Goal: Information Seeking & Learning: Learn about a topic

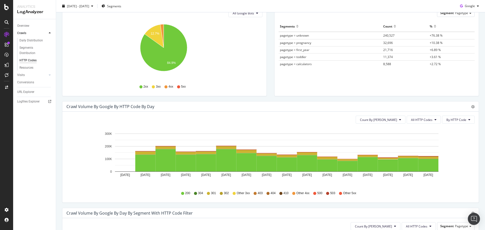
scroll to position [76, 0]
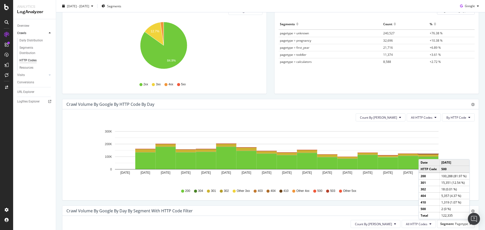
click at [425, 154] on rect "A chart." at bounding box center [429, 154] width 20 height 0
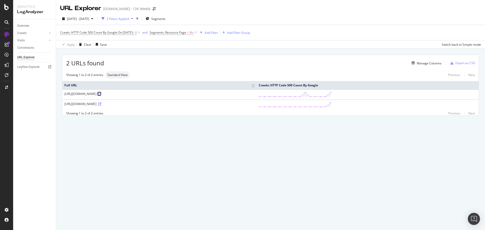
click at [101, 95] on icon at bounding box center [99, 94] width 3 height 3
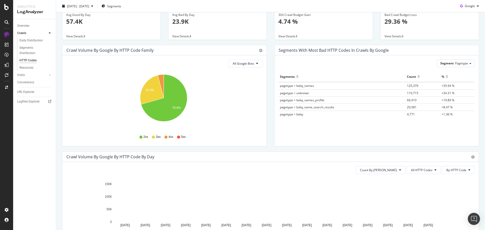
scroll to position [51, 0]
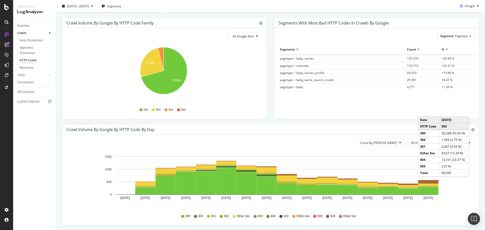
click at [423, 182] on rect "A chart." at bounding box center [428, 181] width 21 height 2
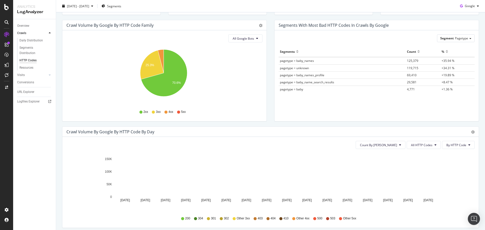
scroll to position [101, 0]
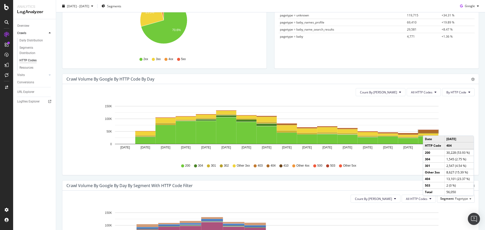
click at [428, 131] on rect "A chart." at bounding box center [429, 131] width 20 height 3
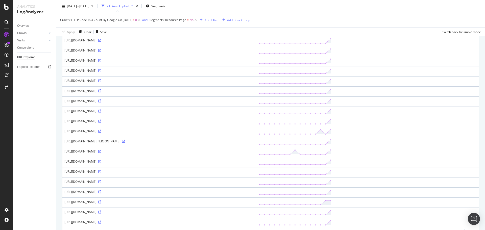
scroll to position [392, 0]
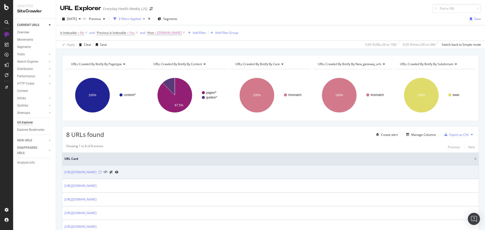
click at [102, 172] on icon at bounding box center [100, 172] width 3 height 3
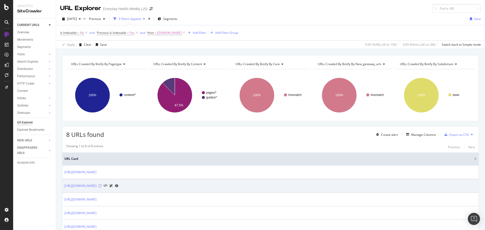
click at [102, 186] on icon at bounding box center [100, 186] width 3 height 3
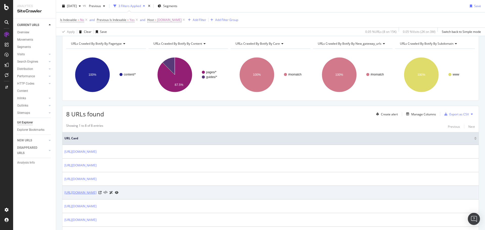
scroll to position [51, 0]
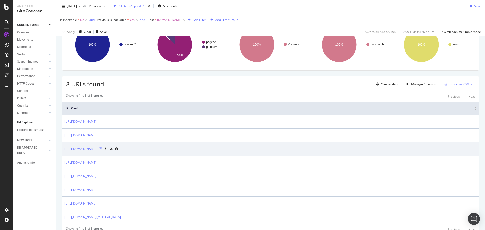
click at [102, 149] on icon at bounding box center [100, 149] width 3 height 3
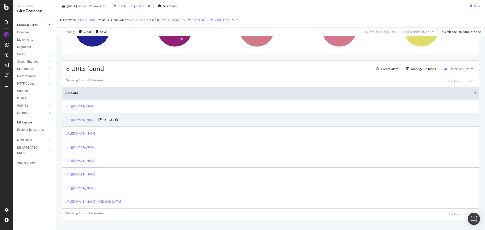
scroll to position [74, 0]
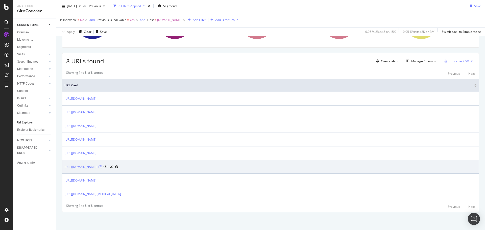
click at [102, 167] on icon at bounding box center [100, 167] width 3 height 3
